Goal: Information Seeking & Learning: Learn about a topic

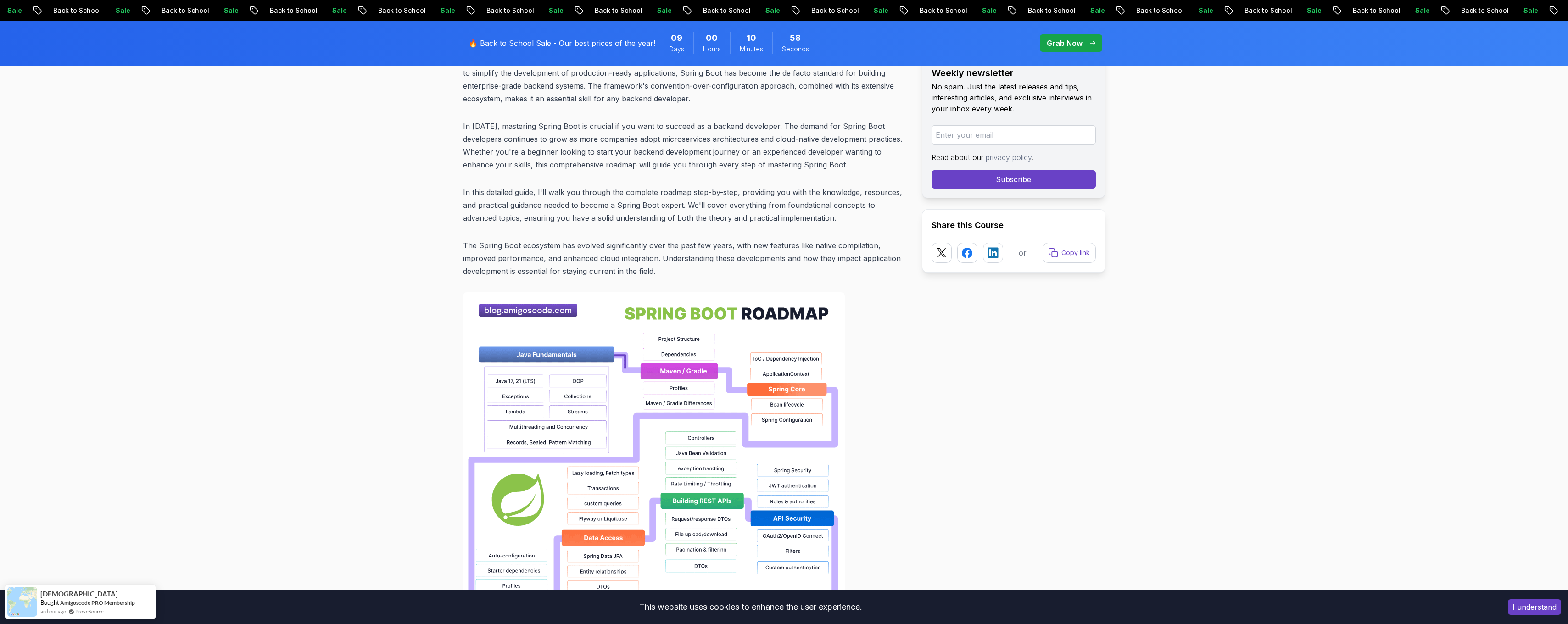
scroll to position [505, 0]
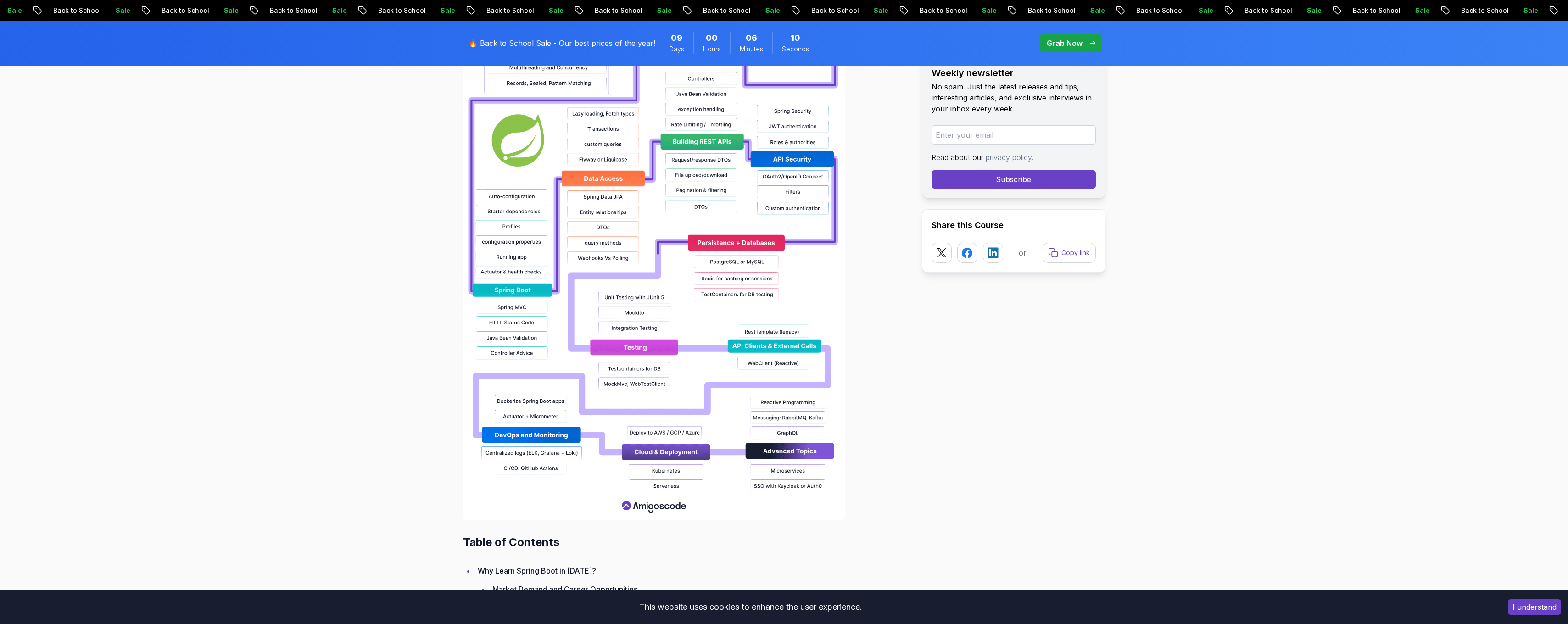
scroll to position [826, 0]
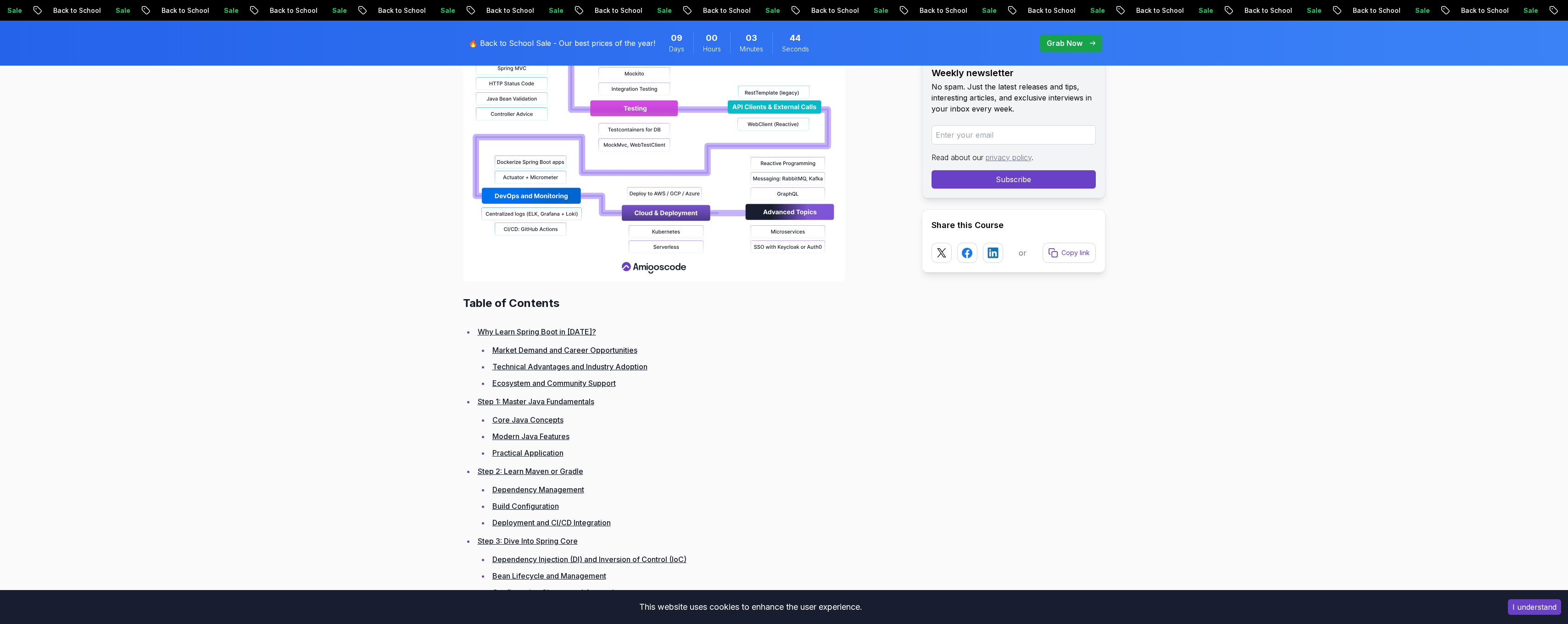
scroll to position [1058, 0]
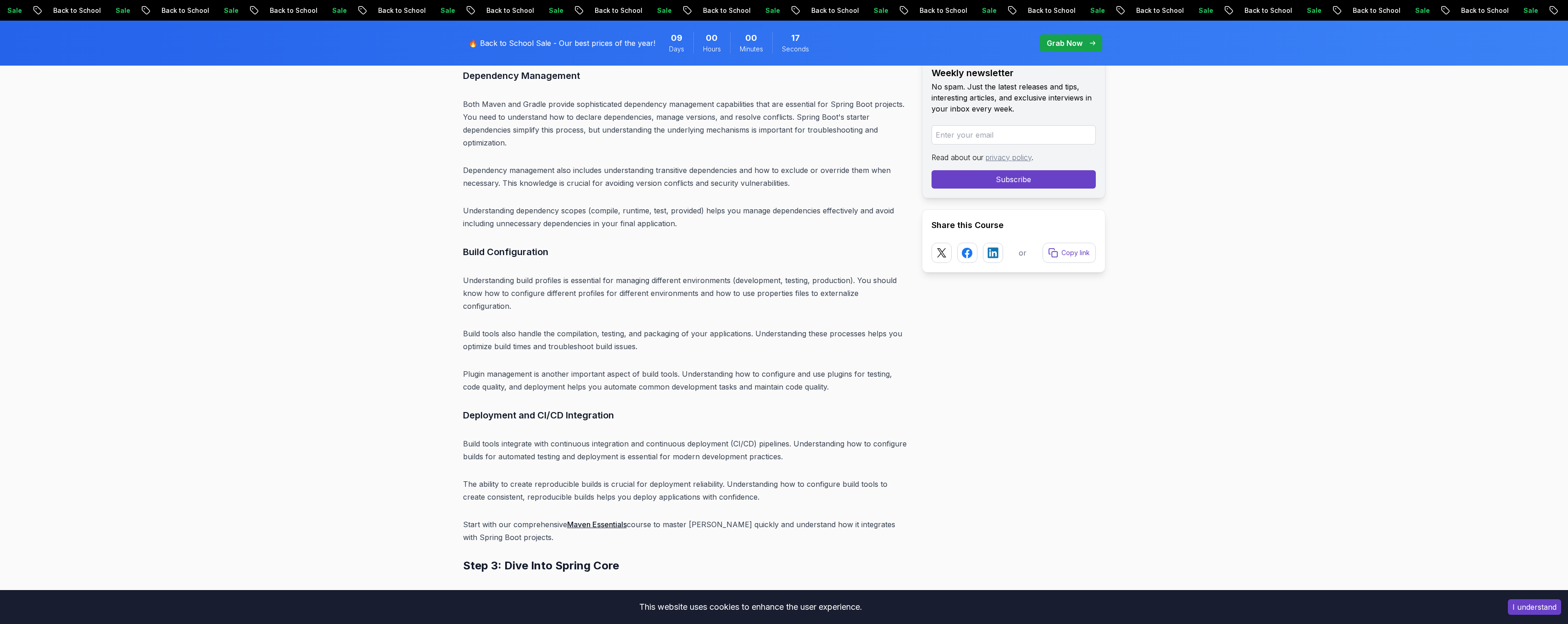
scroll to position [3773, 0]
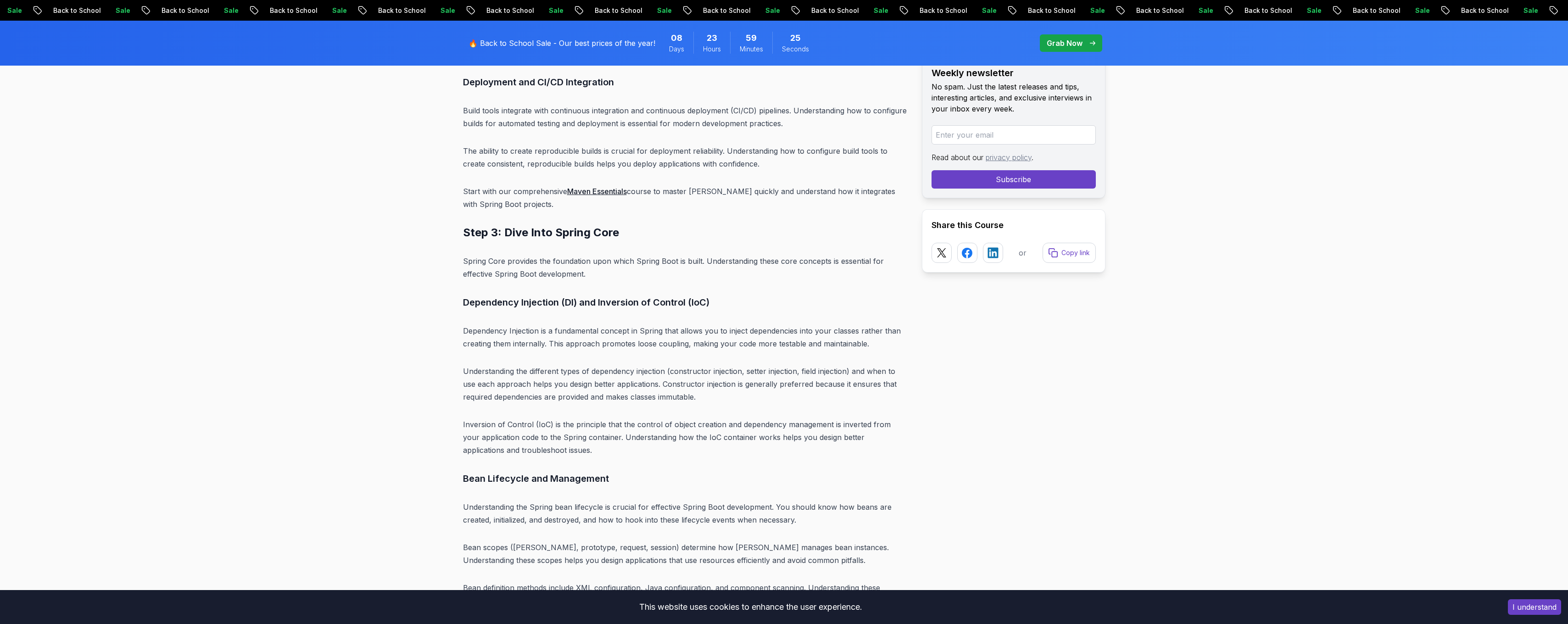
scroll to position [4107, 0]
click at [775, 435] on p "Bean scopes ([PERSON_NAME], prototype, request, session) determine how [PERSON_…" at bounding box center [685, 553] width 444 height 26
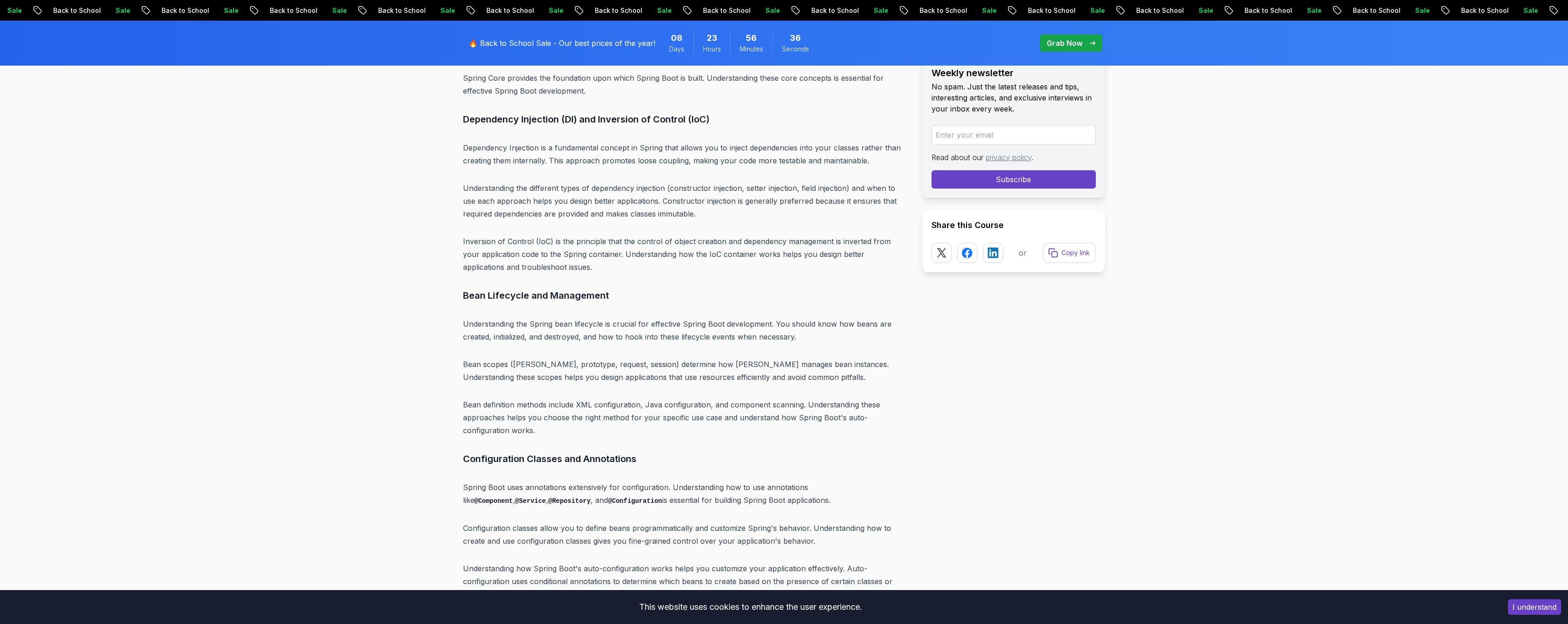
scroll to position [4273, 0]
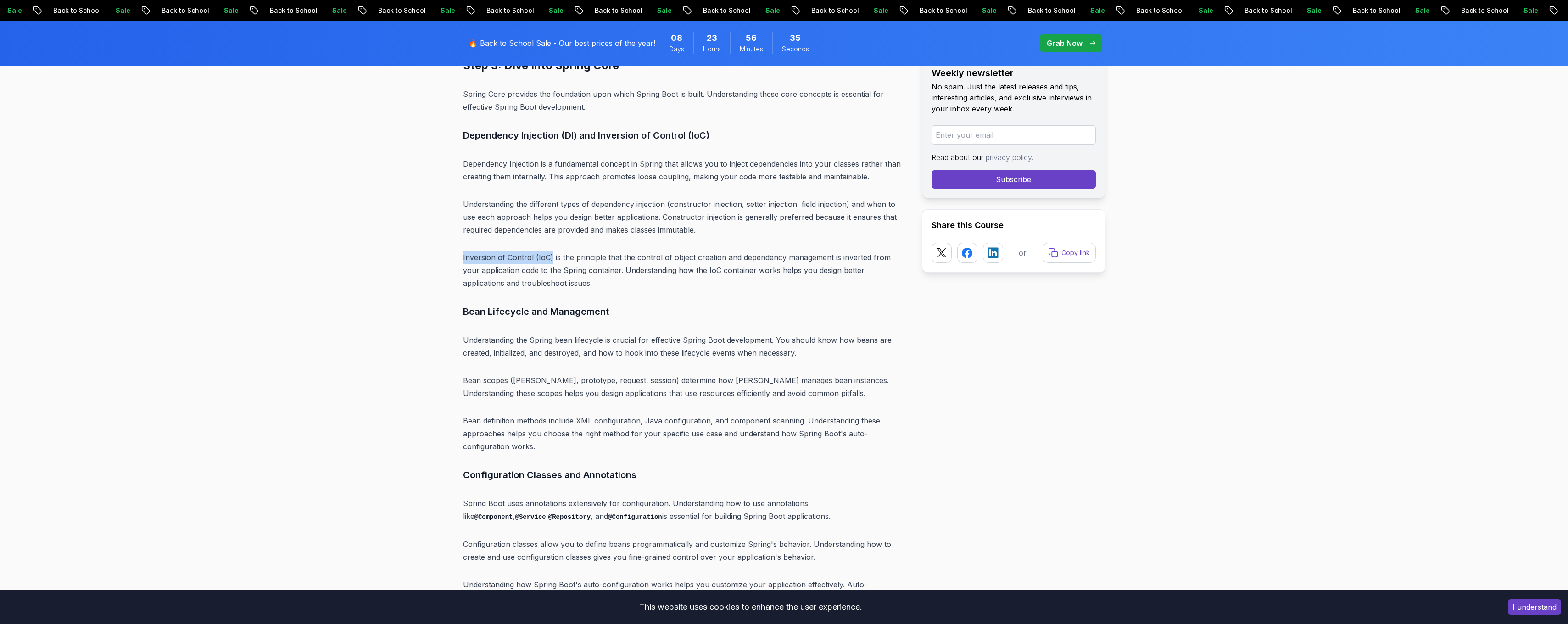
drag, startPoint x: 493, startPoint y: 231, endPoint x: 549, endPoint y: 234, distance: 56.1
drag, startPoint x: 549, startPoint y: 234, endPoint x: 542, endPoint y: 231, distance: 7.6
drag, startPoint x: 464, startPoint y: 138, endPoint x: 538, endPoint y: 141, distance: 74.1
click at [538, 158] on p "Dependency Injection is a fundamental concept in Spring that allows you to inje…" at bounding box center [685, 170] width 444 height 26
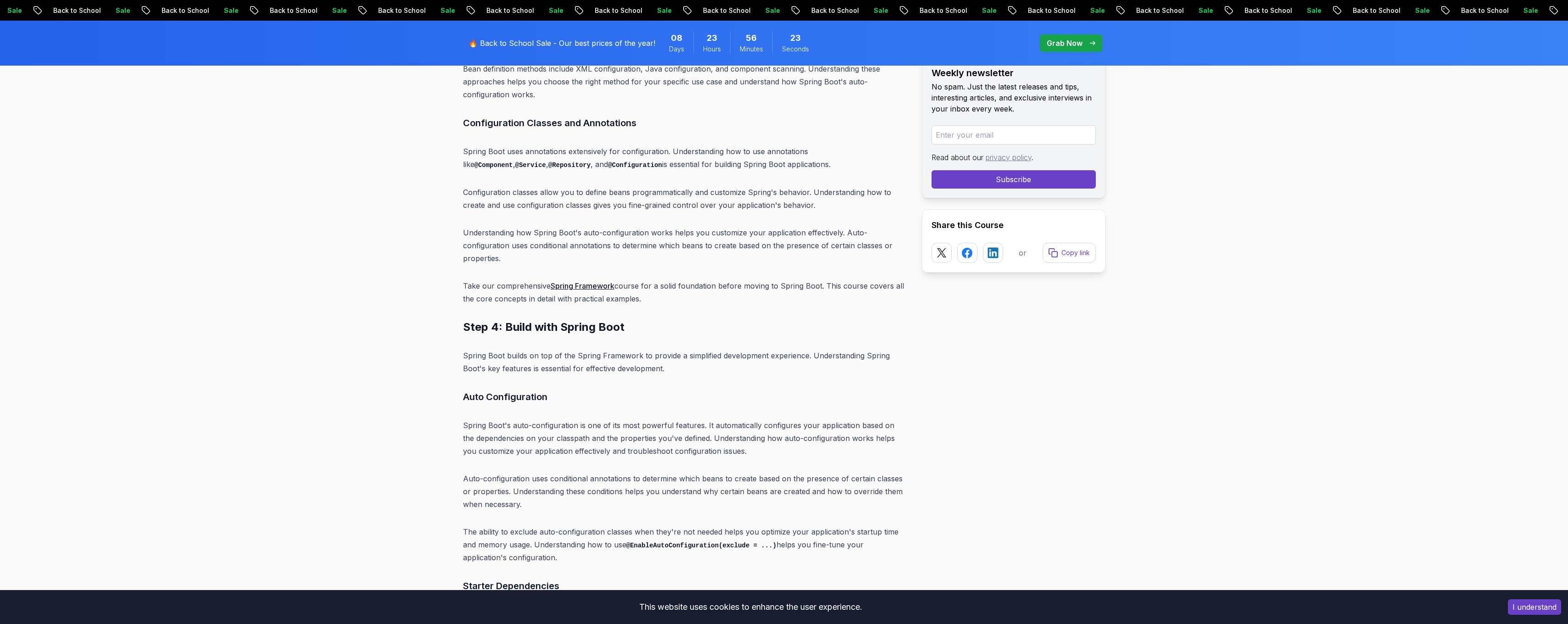
scroll to position [4640, 0]
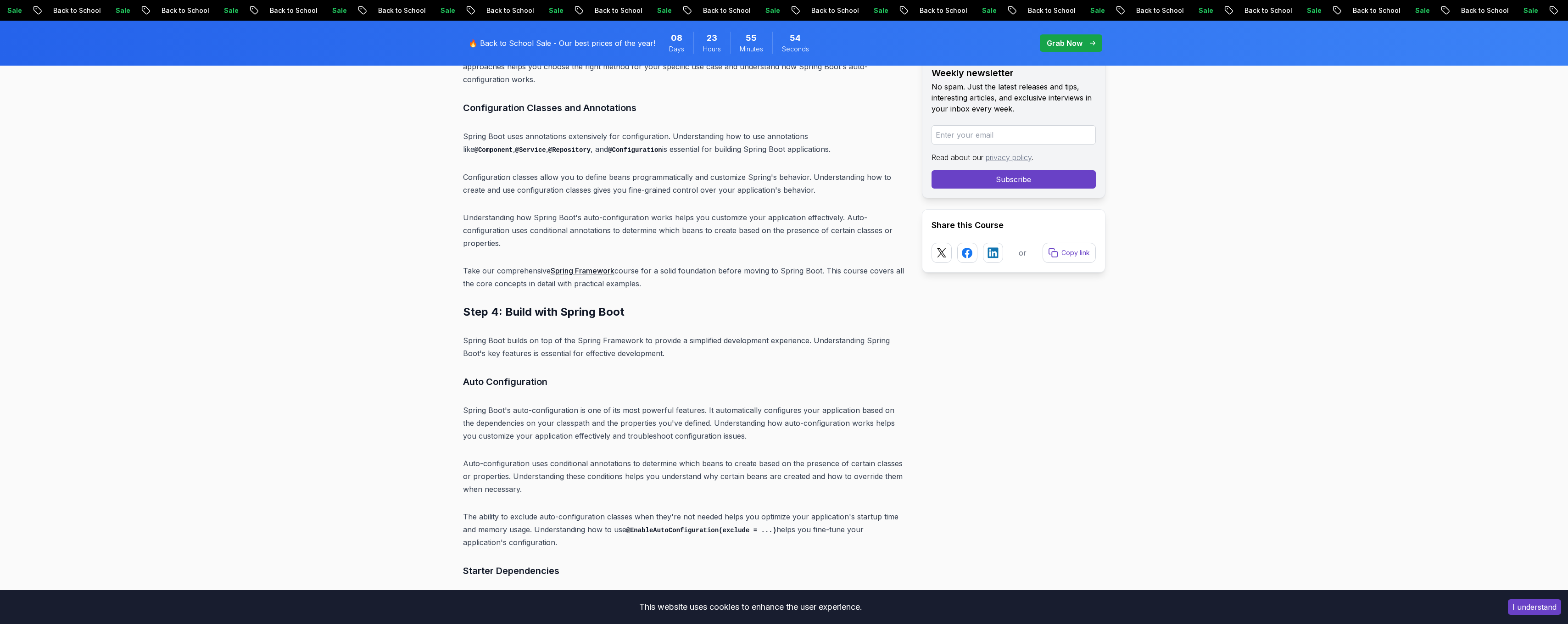
click at [514, 435] on p "Auto-configuration uses conditional annotations to determine which beans to cre…" at bounding box center [685, 476] width 444 height 38
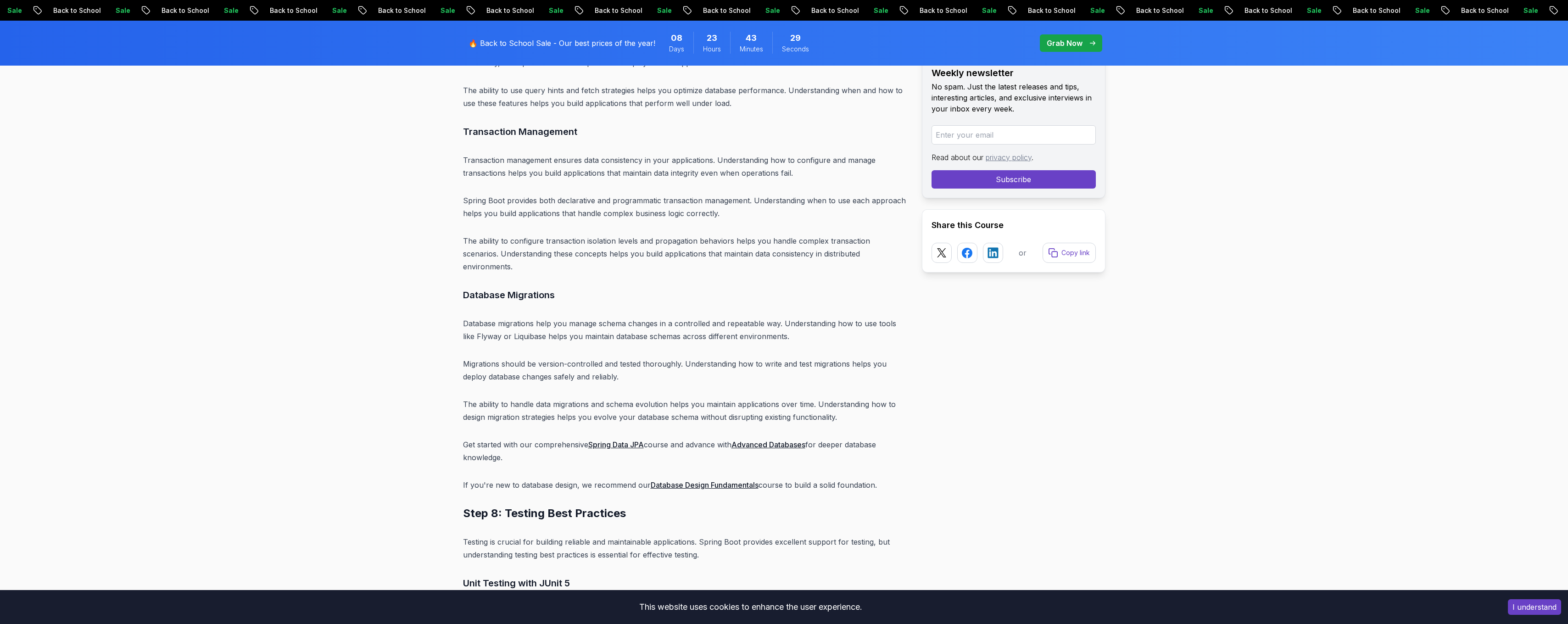
scroll to position [7577, 0]
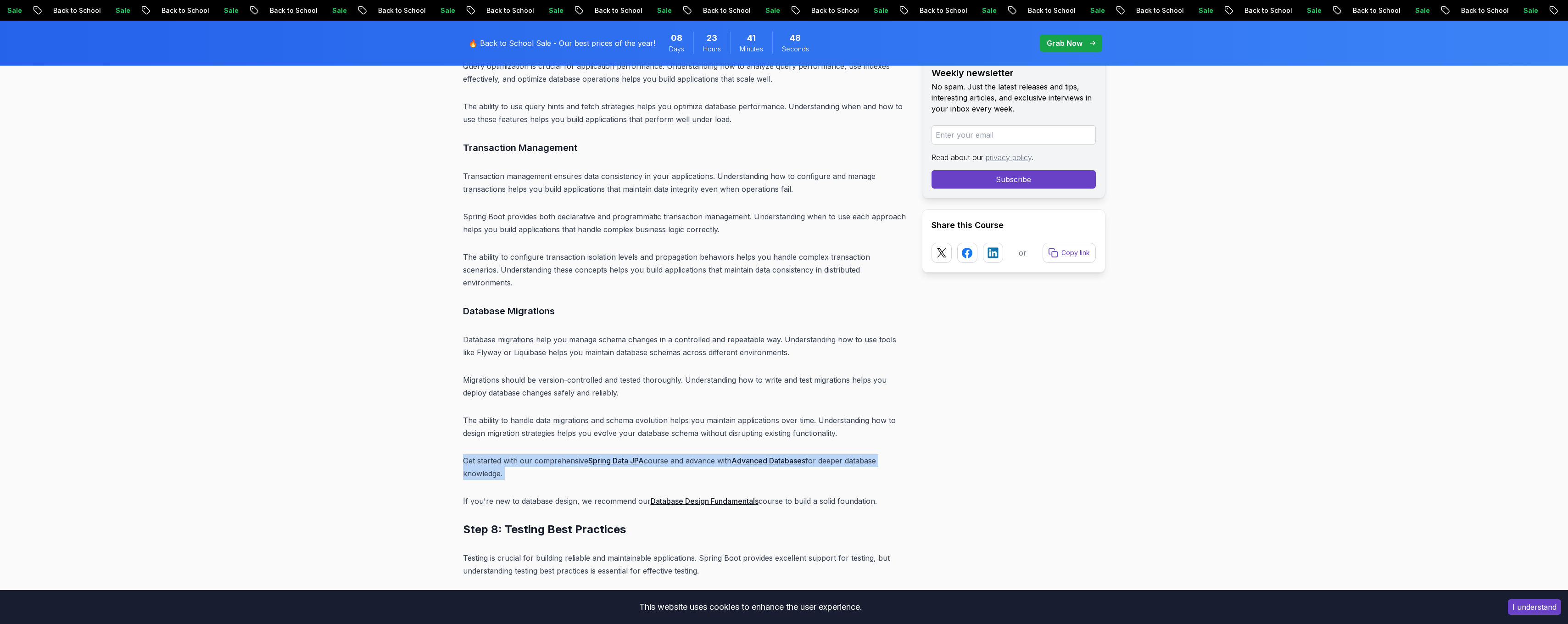
click at [775, 435] on p "Get started with our comprehensive Spring Data JPA course and advance with Adva…" at bounding box center [685, 467] width 444 height 26
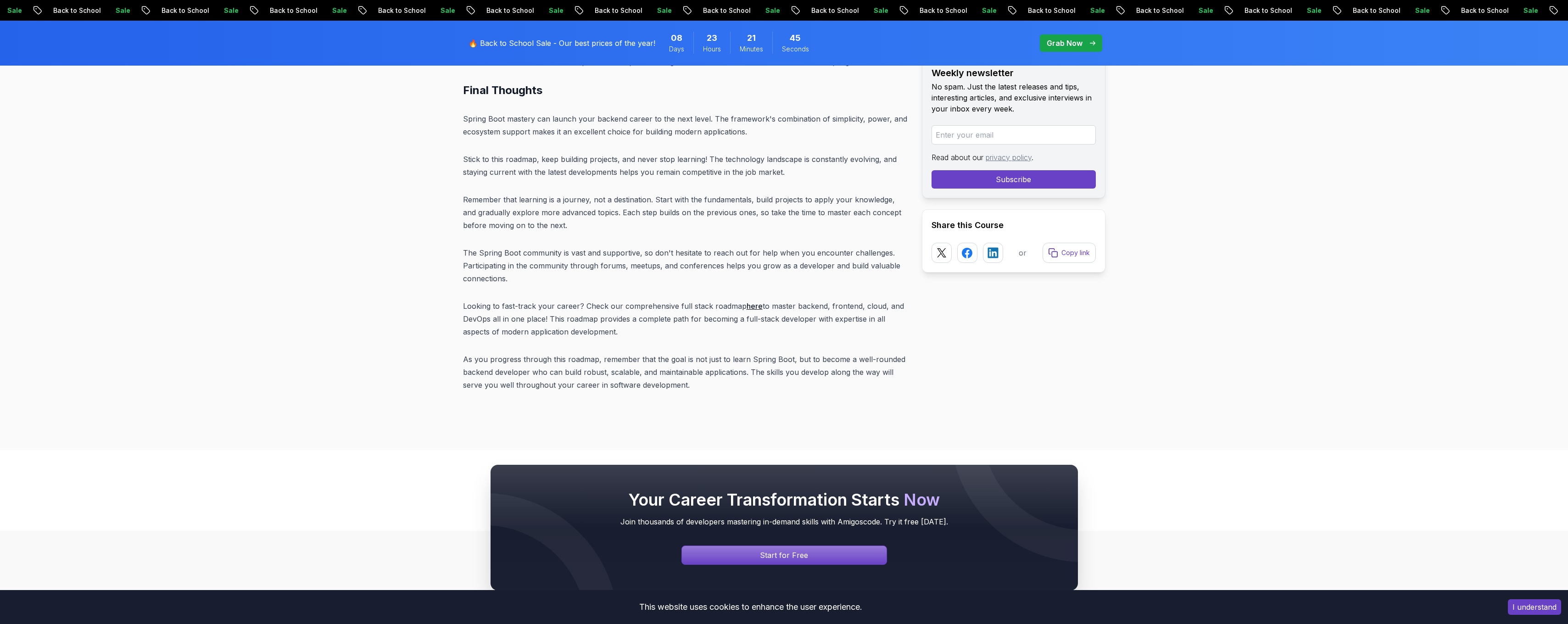
scroll to position [11570, 0]
